Goal: Find specific page/section: Find specific page/section

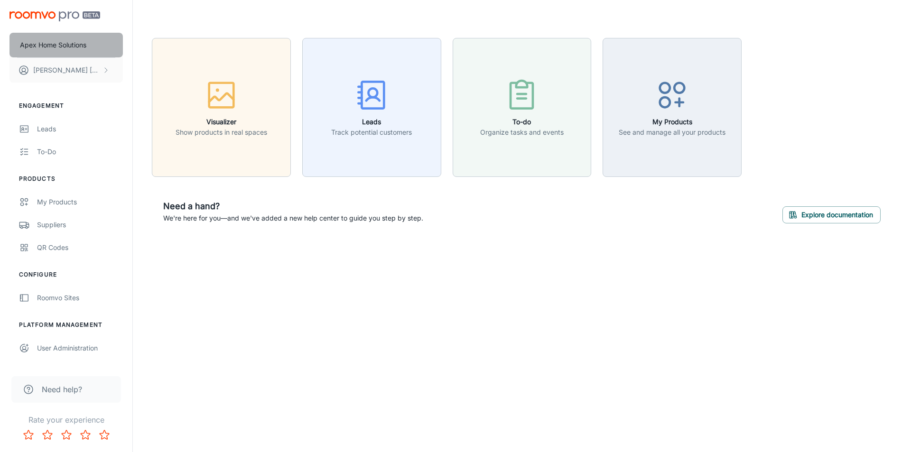
click at [56, 49] on p "Apex Home Solutions" at bounding box center [53, 45] width 66 height 10
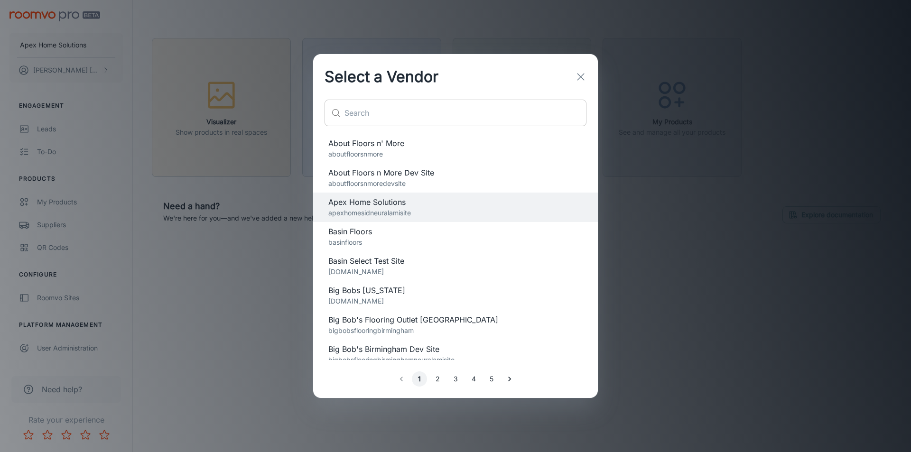
click at [428, 110] on input "text" at bounding box center [465, 113] width 242 height 27
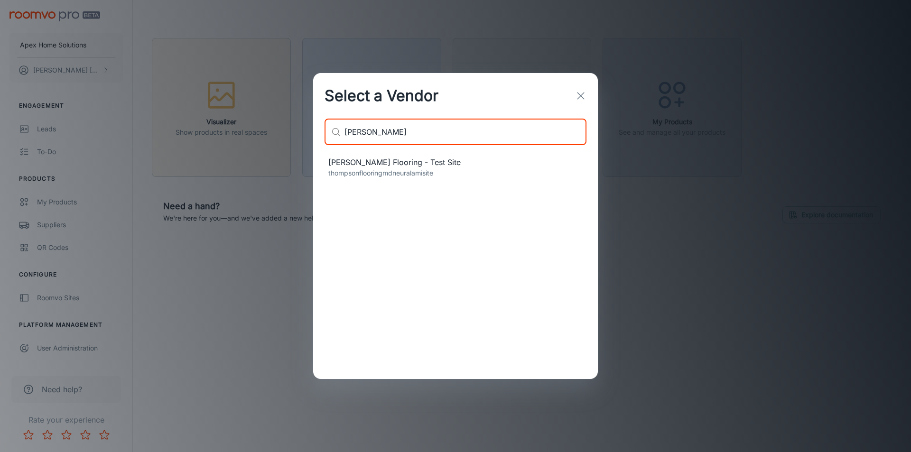
type input "[PERSON_NAME]"
click at [386, 167] on span "[PERSON_NAME] Flooring - Test Site" at bounding box center [455, 162] width 254 height 11
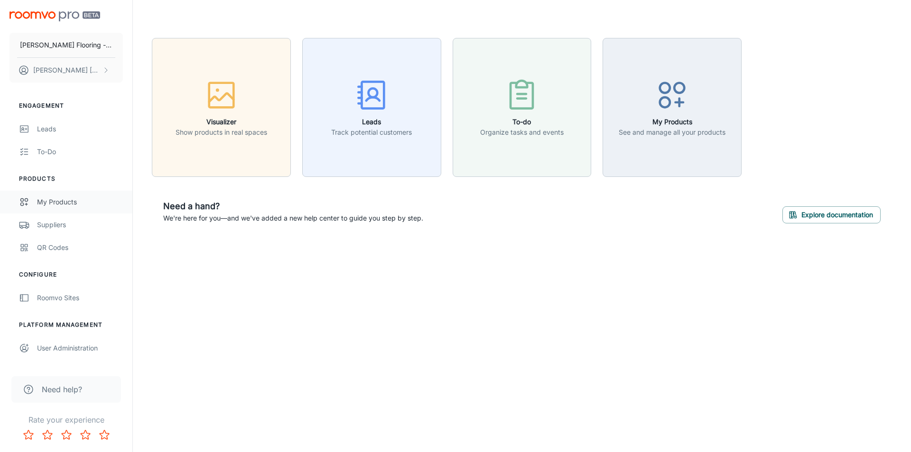
click at [62, 202] on div "My Products" at bounding box center [80, 202] width 86 height 10
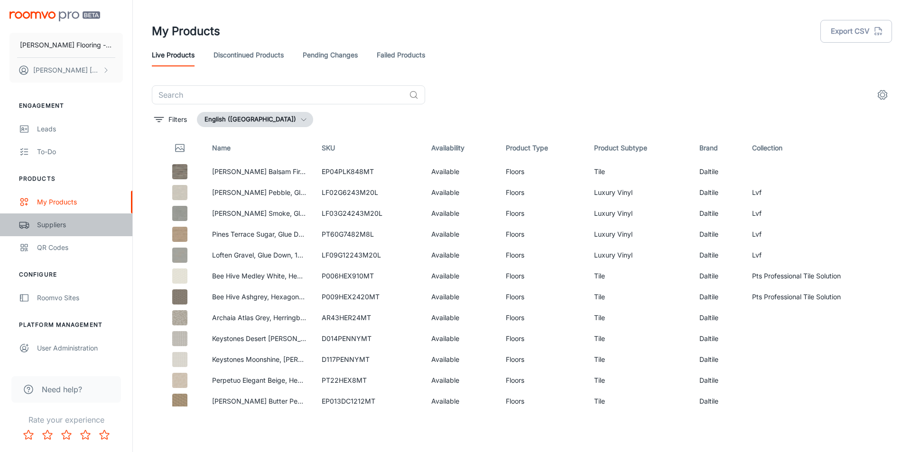
click at [45, 227] on div "Suppliers" at bounding box center [80, 225] width 86 height 10
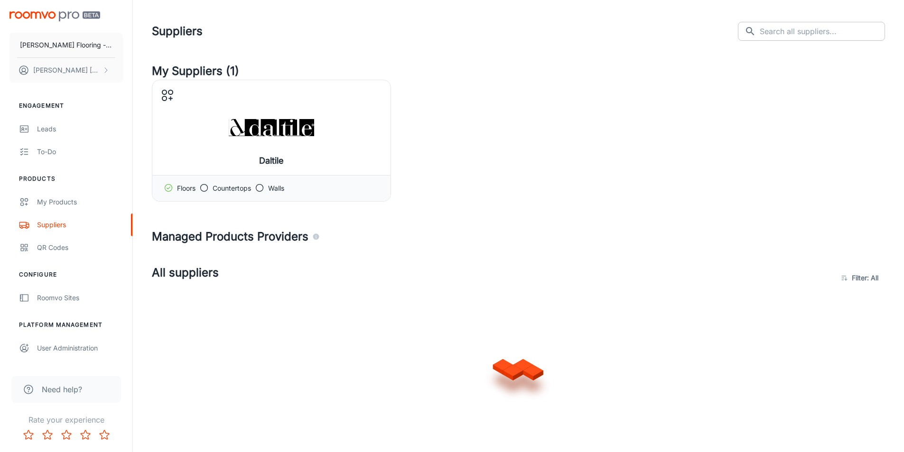
click at [794, 35] on div "Suppliers ​ ​" at bounding box center [518, 31] width 733 height 25
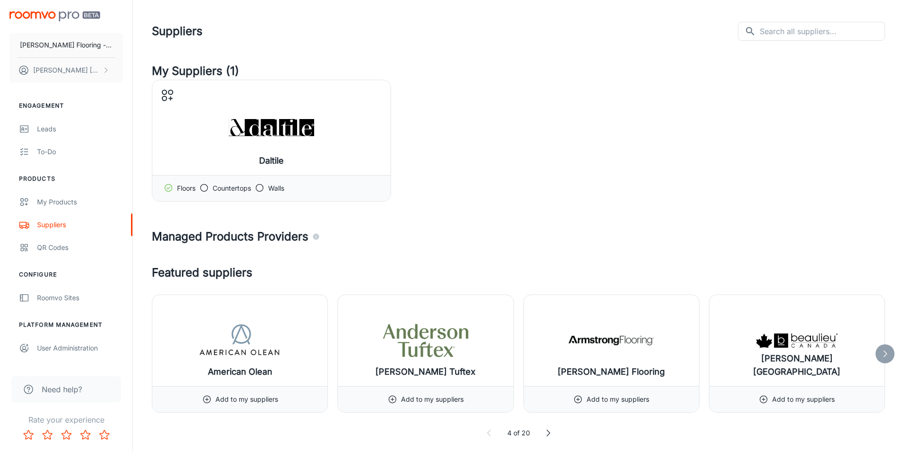
click at [803, 56] on header "Suppliers ​ ​" at bounding box center [518, 31] width 756 height 63
click at [797, 34] on input "text" at bounding box center [822, 31] width 125 height 19
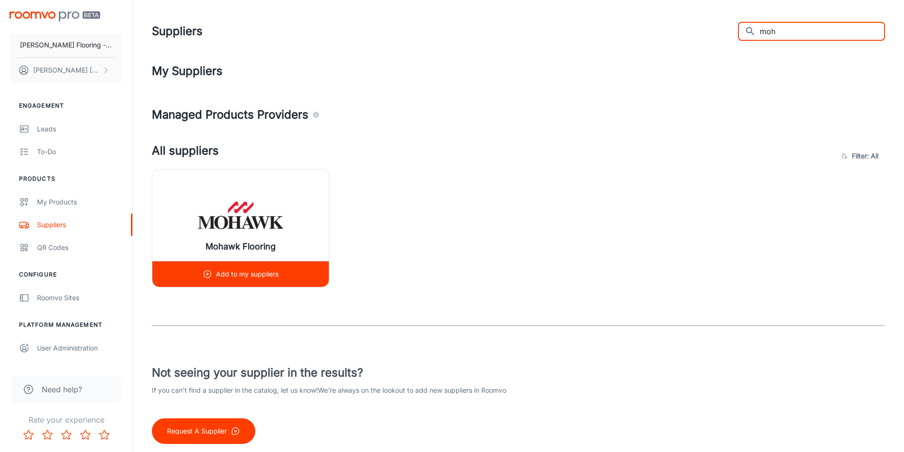
type input "moh"
click at [209, 198] on img at bounding box center [240, 215] width 85 height 38
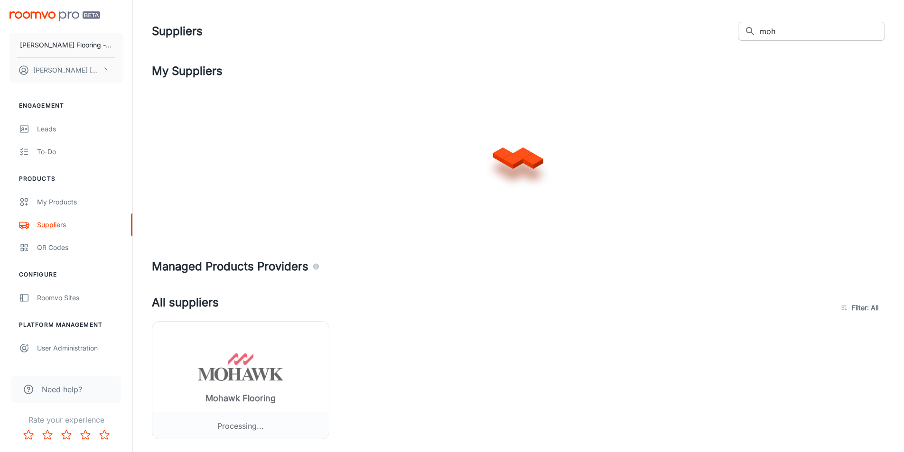
click at [782, 33] on input "moh" at bounding box center [822, 31] width 125 height 19
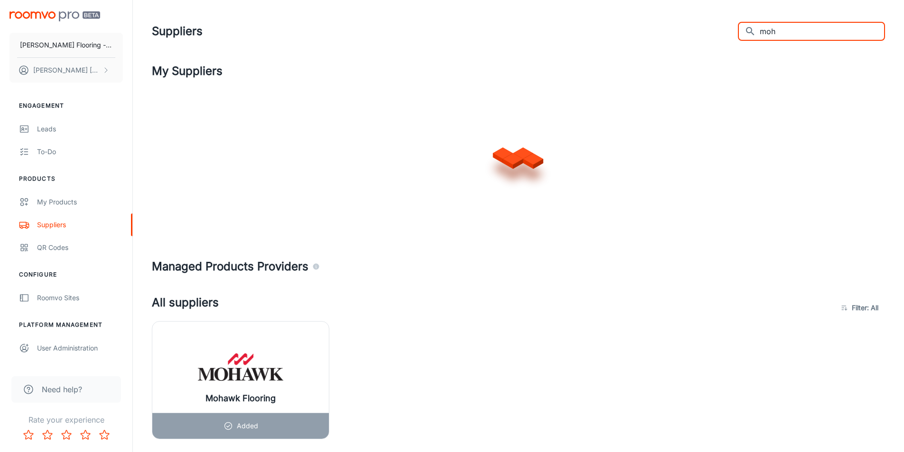
click at [782, 33] on input "moh" at bounding box center [822, 31] width 125 height 19
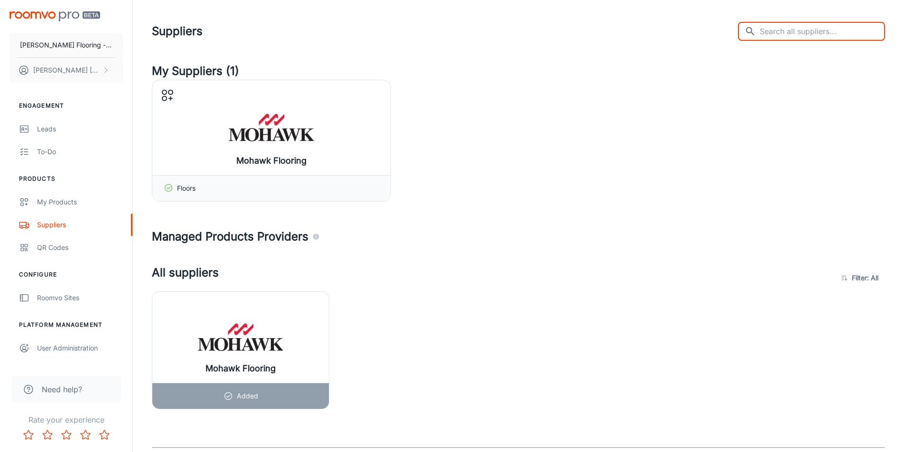
click at [585, 44] on header "Suppliers ​ ​" at bounding box center [518, 31] width 756 height 63
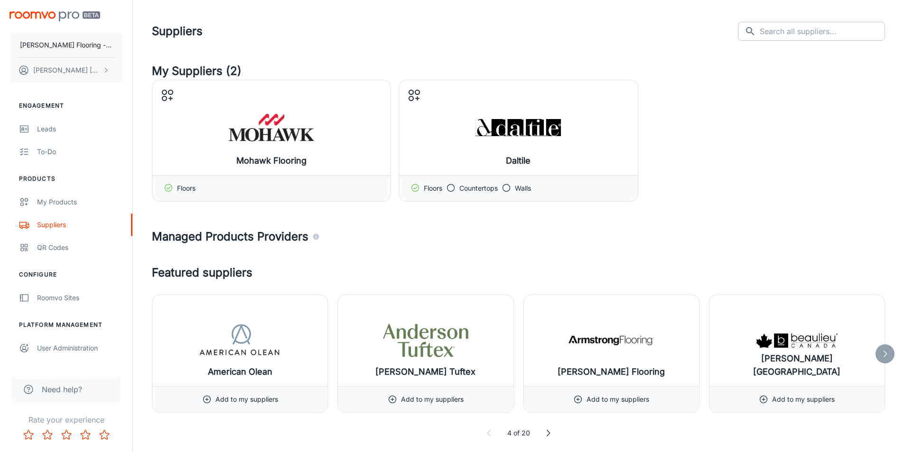
click at [796, 30] on input "text" at bounding box center [822, 31] width 125 height 19
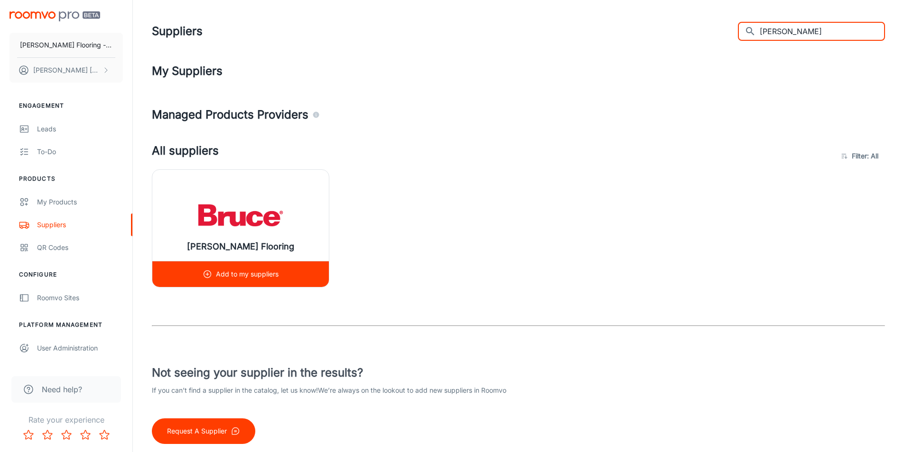
type input "[PERSON_NAME]"
click at [230, 214] on img at bounding box center [240, 215] width 85 height 38
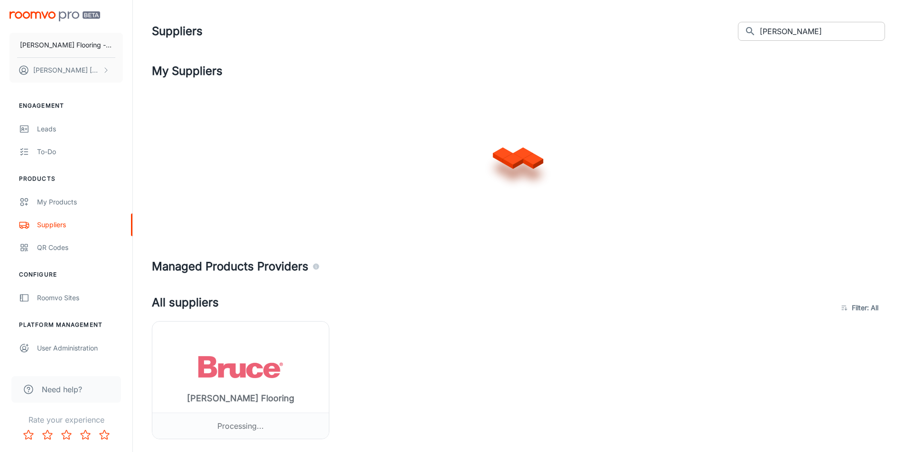
click at [788, 31] on input "[PERSON_NAME]" at bounding box center [822, 31] width 125 height 19
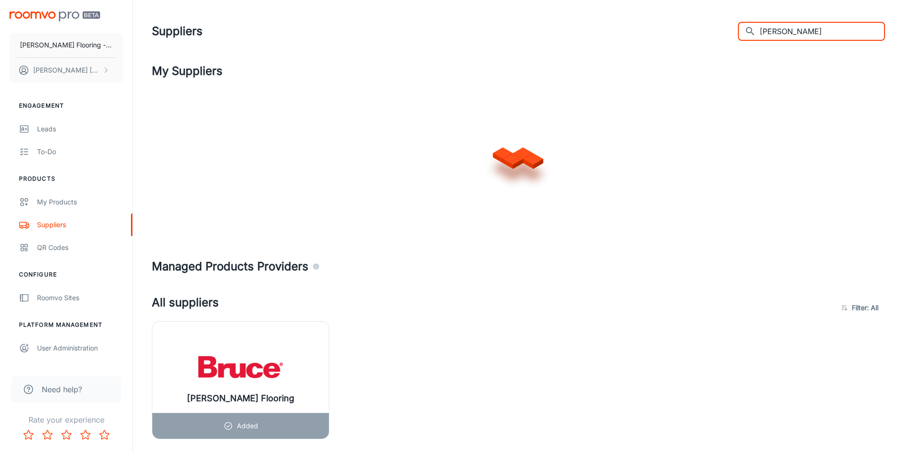
click at [788, 31] on input "[PERSON_NAME]" at bounding box center [822, 31] width 125 height 19
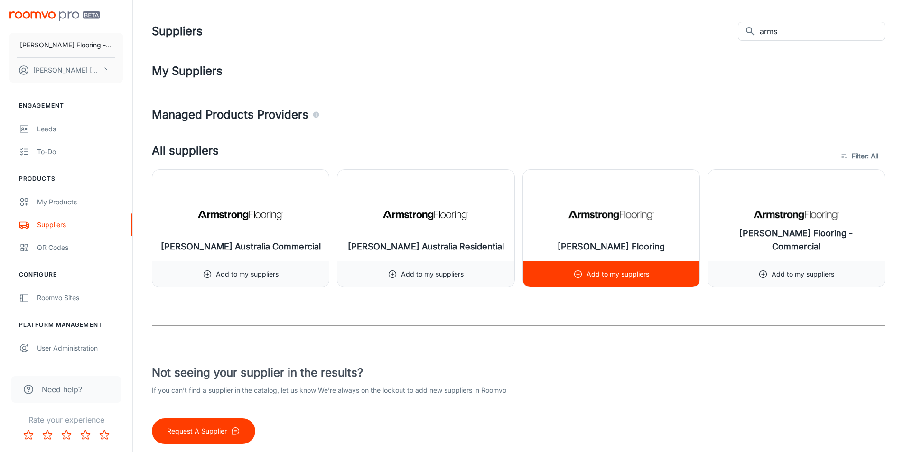
click at [651, 222] on img at bounding box center [610, 215] width 85 height 38
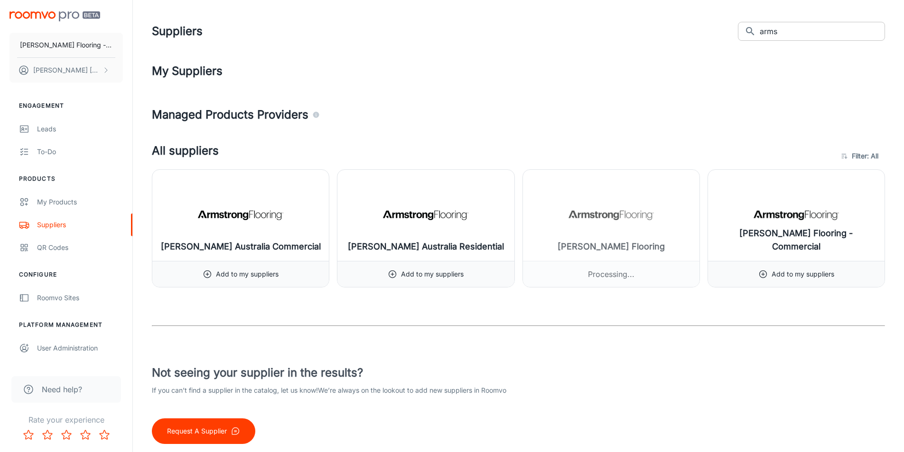
click at [786, 34] on input "arms" at bounding box center [822, 31] width 125 height 19
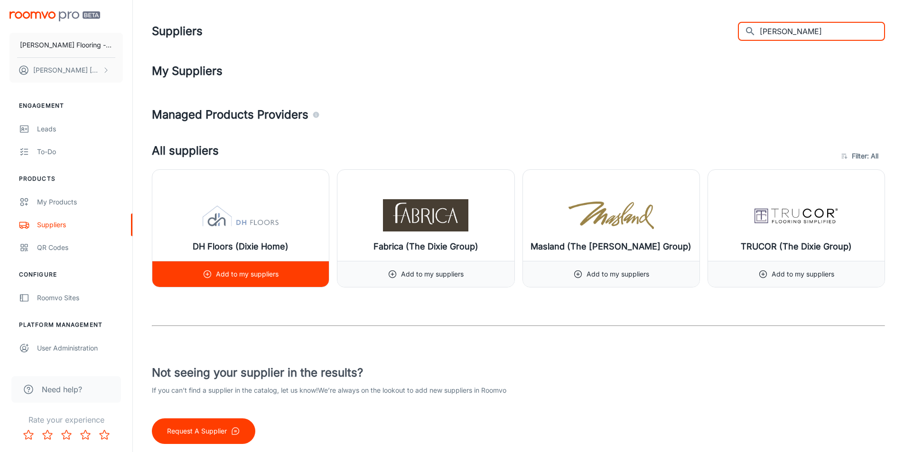
type input "[PERSON_NAME]"
click at [184, 223] on div "DH Floors (Dixie Home)" at bounding box center [240, 215] width 176 height 91
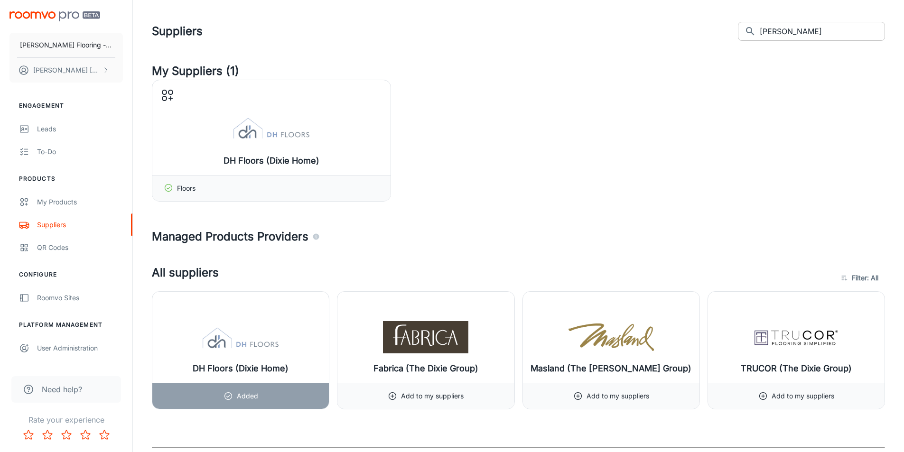
click at [791, 35] on input "[PERSON_NAME]" at bounding box center [822, 31] width 125 height 19
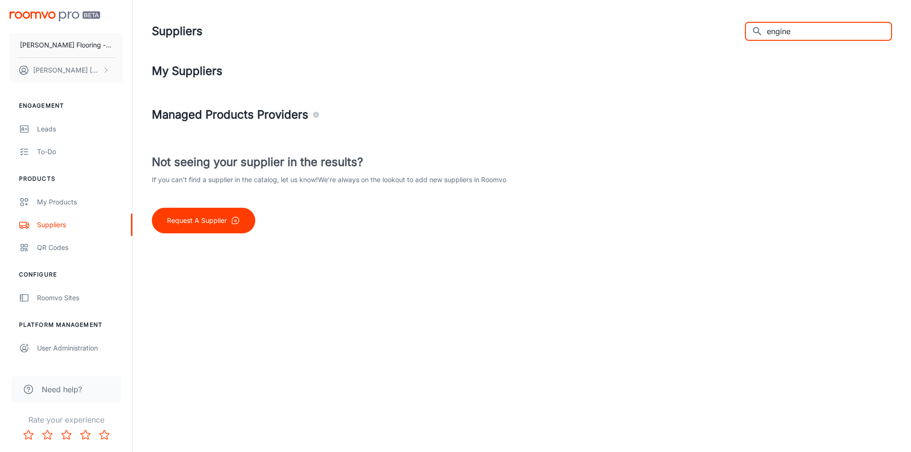
click at [800, 31] on input "engine" at bounding box center [829, 31] width 125 height 19
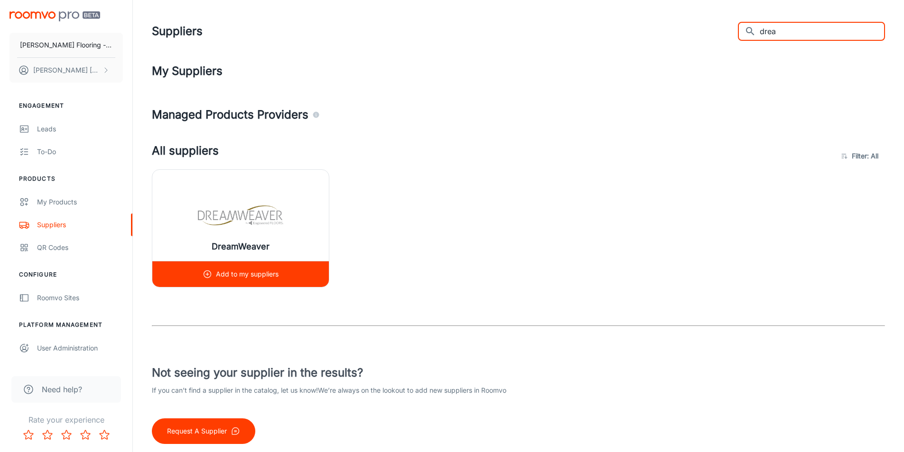
type input "drea"
click at [267, 211] on img at bounding box center [240, 215] width 85 height 38
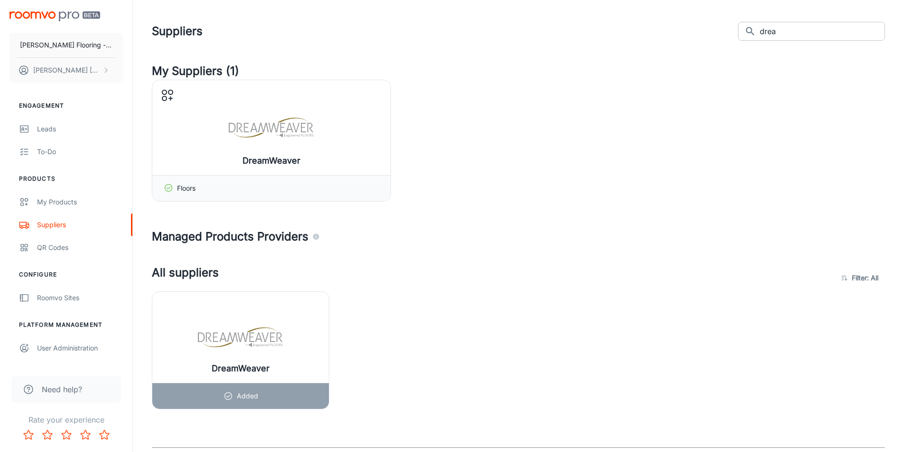
click at [787, 30] on input "drea" at bounding box center [822, 31] width 125 height 19
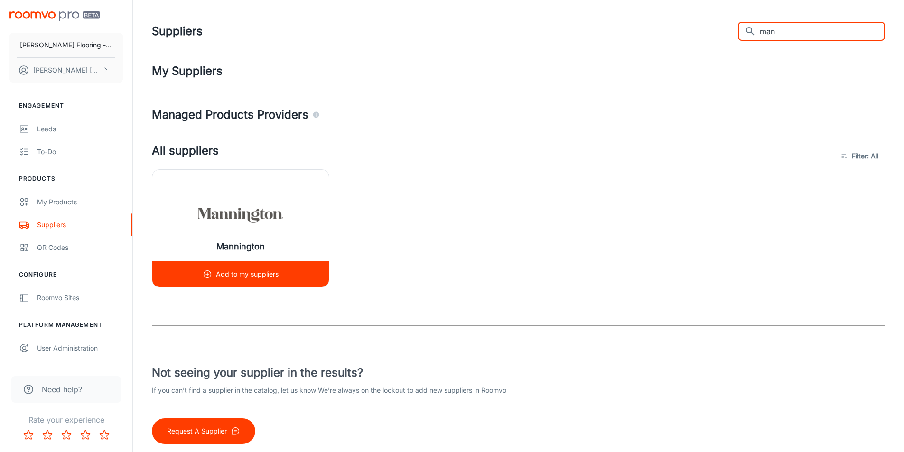
click at [159, 218] on div "Mannington" at bounding box center [240, 215] width 176 height 91
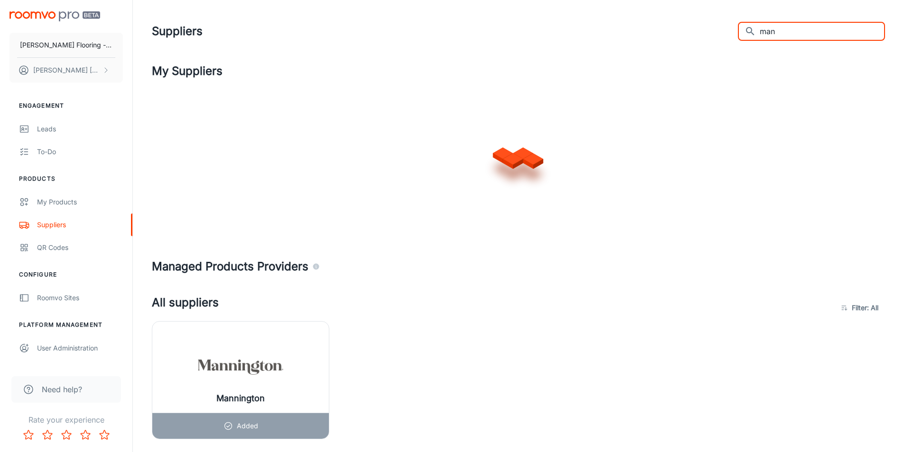
click at [780, 34] on input "man" at bounding box center [822, 31] width 125 height 19
click at [781, 34] on input "man" at bounding box center [822, 31] width 125 height 19
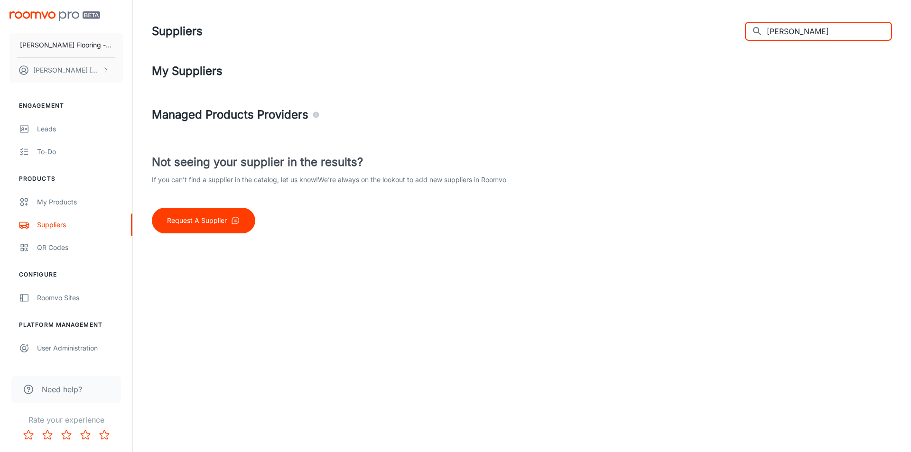
click at [796, 31] on input "[PERSON_NAME]" at bounding box center [829, 31] width 125 height 19
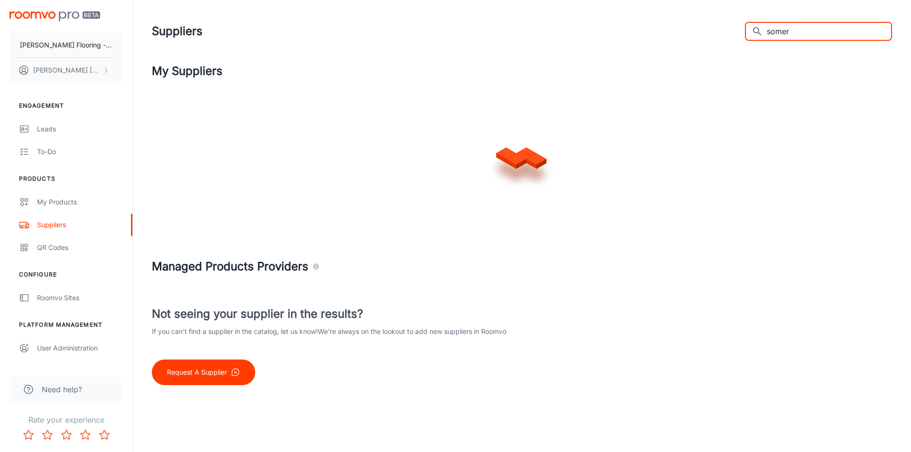
click at [815, 29] on input "somer" at bounding box center [829, 31] width 125 height 19
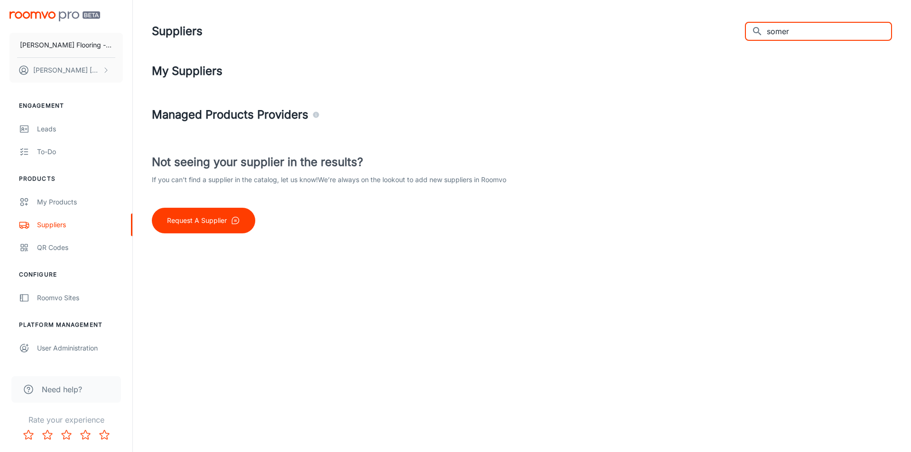
drag, startPoint x: 814, startPoint y: 31, endPoint x: 655, endPoint y: 31, distance: 158.9
click at [655, 35] on div "Suppliers ​ somer ​" at bounding box center [522, 31] width 740 height 25
type input "summer"
click at [789, 30] on input "summer" at bounding box center [829, 31] width 125 height 19
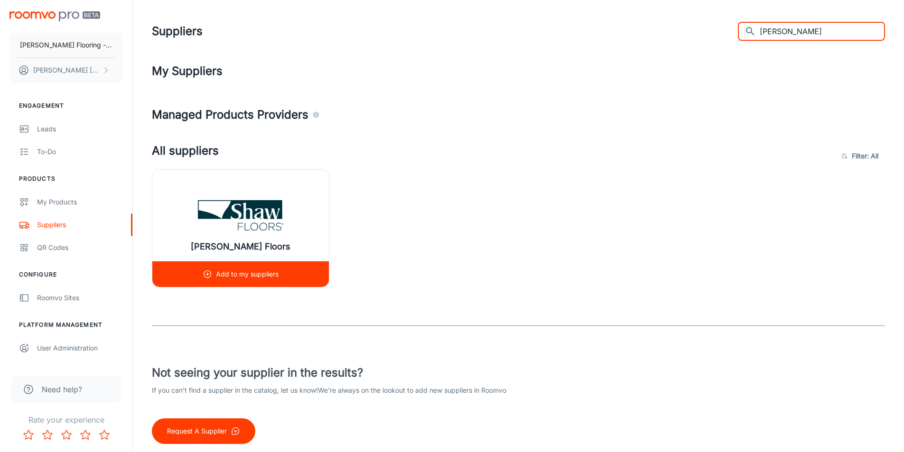
type input "[PERSON_NAME]"
click at [294, 211] on div "[PERSON_NAME] Floors" at bounding box center [240, 215] width 176 height 91
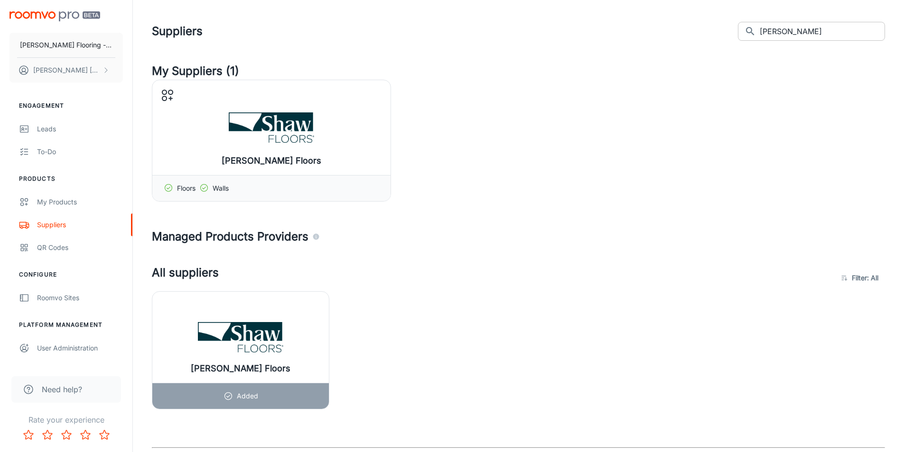
click at [796, 33] on input "[PERSON_NAME]" at bounding box center [822, 31] width 125 height 19
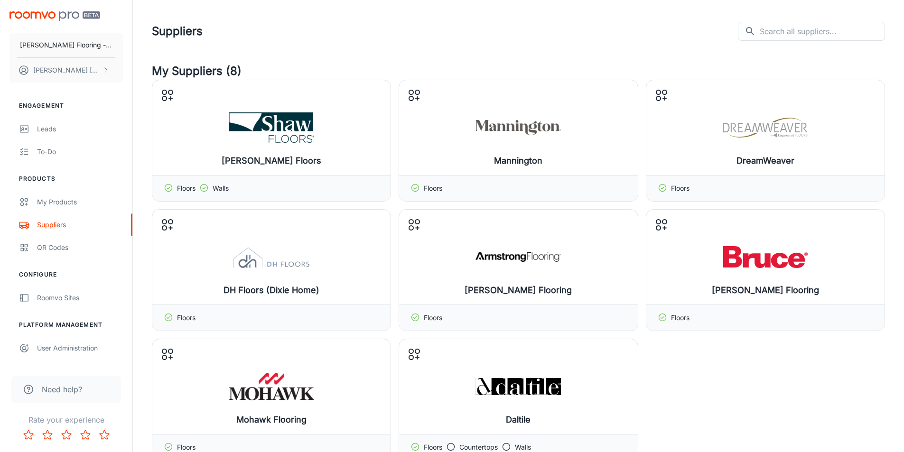
click at [676, 380] on div "[PERSON_NAME] Floors Manage products Floors Walls Mannington Manage products Fl…" at bounding box center [518, 270] width 733 height 381
